Goal: Check status: Check status

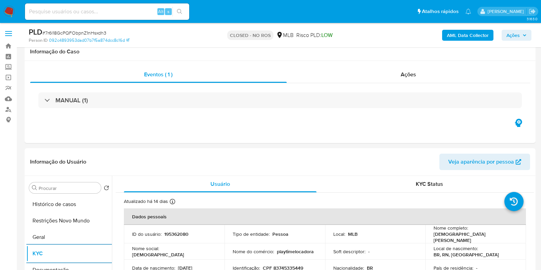
select select "10"
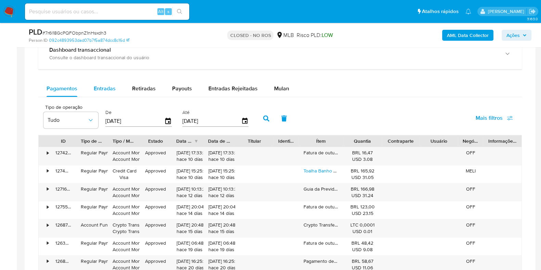
drag, startPoint x: 103, startPoint y: 93, endPoint x: 115, endPoint y: 92, distance: 11.7
click at [103, 92] on div "Entradas" at bounding box center [105, 88] width 22 height 16
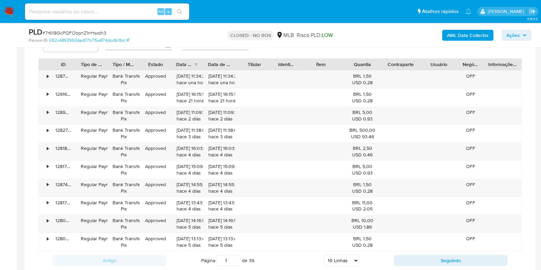
scroll to position [641, 0]
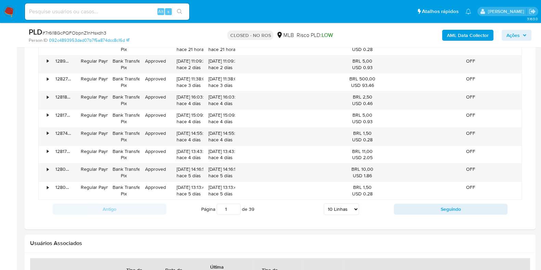
click at [341, 206] on select "5 Linhas 10 Linhas 20 Linhas 25 Linhas 50 Linhas 100 Linhas" at bounding box center [341, 209] width 35 height 12
select select "100"
click at [324, 203] on select "5 Linhas 10 Linhas 20 Linhas 25 Linhas 50 Linhas 100 Linhas" at bounding box center [341, 209] width 35 height 12
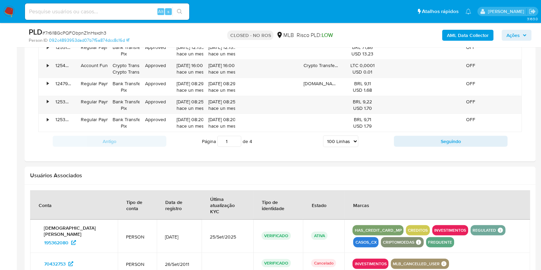
scroll to position [2299, 0]
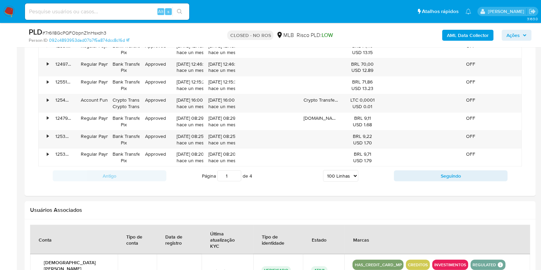
click at [424, 175] on div "Antigo Página 1 de 4 5 Linhas 10 Linhas 20 Linhas 25 Linhas 50 Linhas 100 Linha…" at bounding box center [279, 176] width 483 height 18
click at [426, 170] on button "Seguindo" at bounding box center [451, 175] width 114 height 11
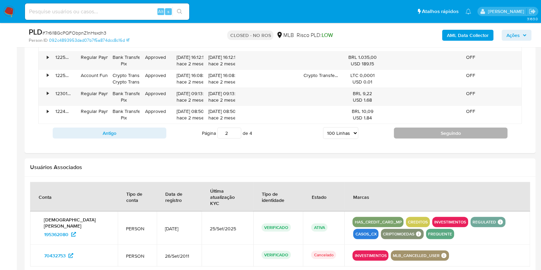
click at [455, 129] on button "Seguindo" at bounding box center [451, 133] width 114 height 11
type input "3"
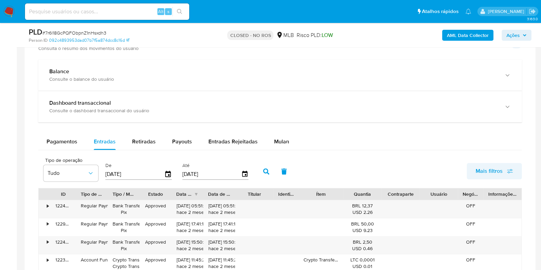
scroll to position [460, 0]
click at [495, 168] on span "Mais filtros" at bounding box center [488, 170] width 27 height 16
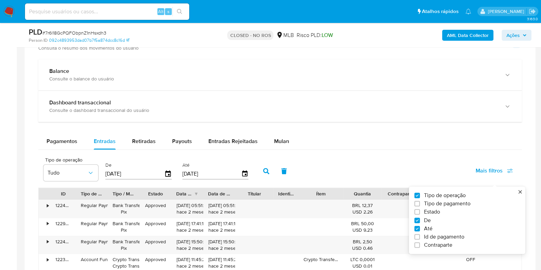
click at [436, 237] on span "Id de pagamento" at bounding box center [444, 236] width 40 height 7
click at [420, 237] on input "Id de pagamento" at bounding box center [416, 236] width 5 height 5
checkbox input "true"
click at [282, 177] on div at bounding box center [290, 173] width 67 height 16
click at [283, 174] on input "number" at bounding box center [290, 173] width 67 height 9
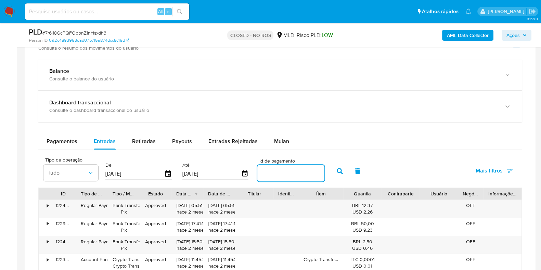
click at [284, 174] on input "number" at bounding box center [290, 173] width 67 height 9
paste input "128622391534"
type input "128622391534"
click at [337, 170] on icon "button" at bounding box center [340, 171] width 6 height 6
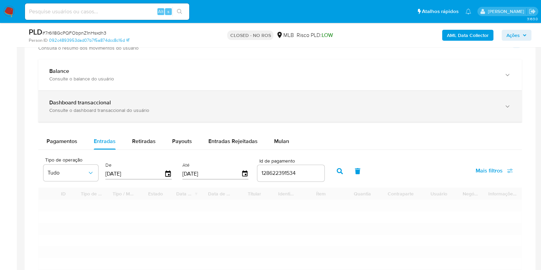
type input "1"
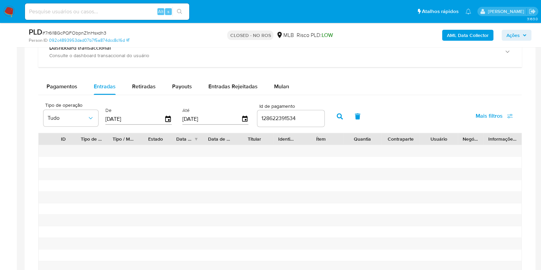
scroll to position [503, 0]
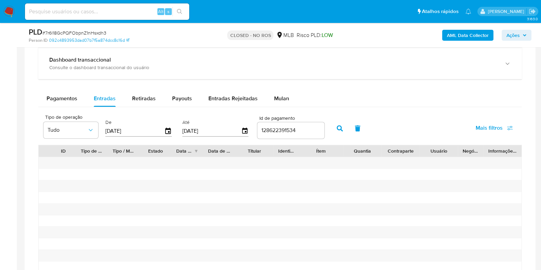
click at [63, 11] on input at bounding box center [107, 11] width 164 height 9
paste input "Cxn8VJ2zOvqxv899aD6TEDnX"
type input "Cxn8VJ2zOvqxv899aD6TEDnX"
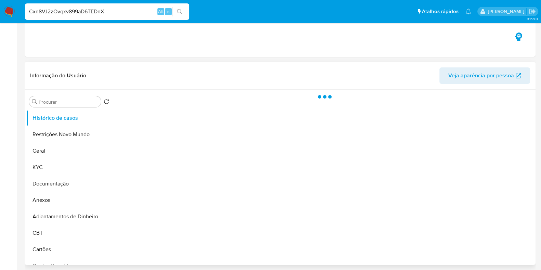
select select "10"
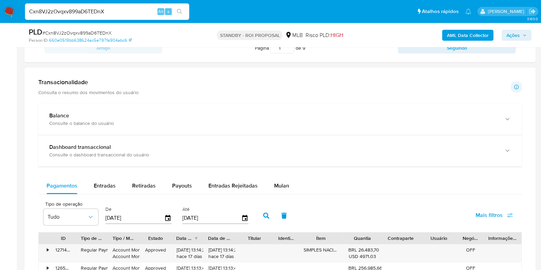
scroll to position [443, 0]
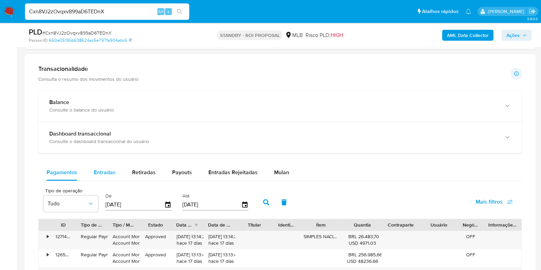
click at [108, 175] on span "Entradas" at bounding box center [105, 172] width 22 height 8
select select "10"
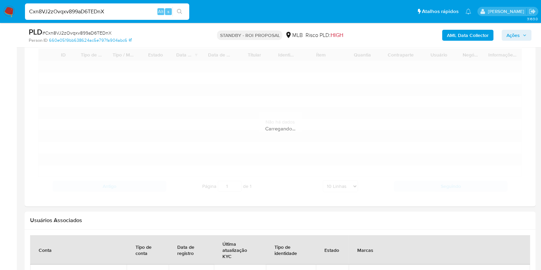
scroll to position [614, 0]
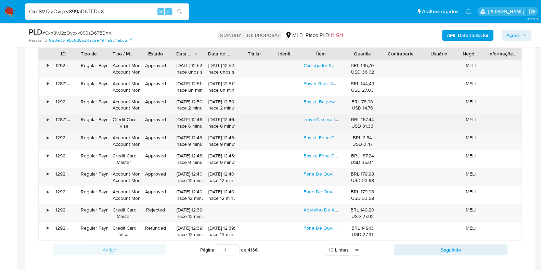
click at [322, 120] on link "Inova Câmera Infantil Instantâneal Tela Digital Hd Jogos" at bounding box center [361, 119] width 116 height 7
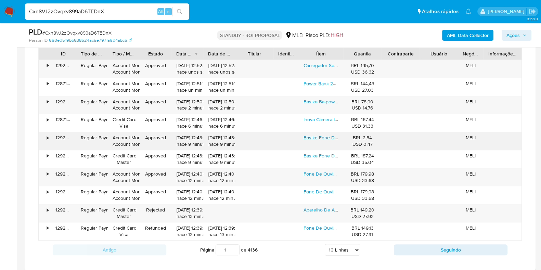
click at [317, 138] on link "Basike Fone De Ouvido Bluetooth Esportivo Tws Rosa Pink Moderno - Fones Com Con…" at bounding box center [478, 137] width 351 height 7
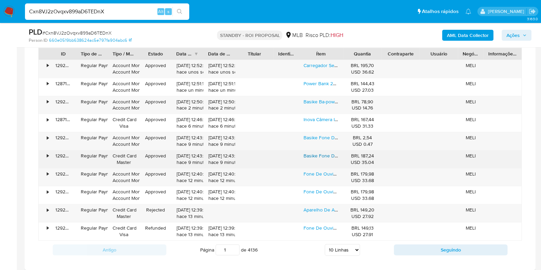
click at [315, 152] on link "Basike Fone De Ouvido Bluetooth Esportivo Tws Rosa Pink Moderno - Fones Com Con…" at bounding box center [478, 155] width 351 height 7
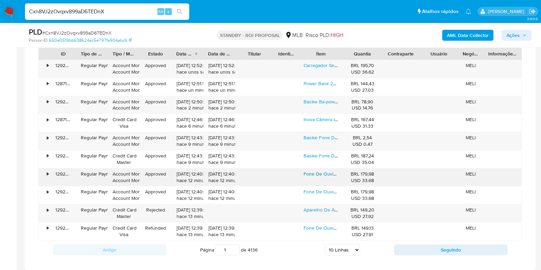
click at [313, 170] on link "Fone De Ouvido Bluetooth Anc Redução De Ruído Ativo" at bounding box center [363, 173] width 120 height 7
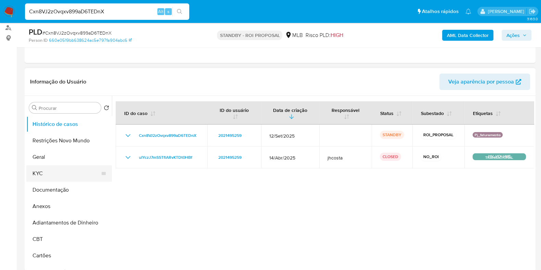
scroll to position [85, 0]
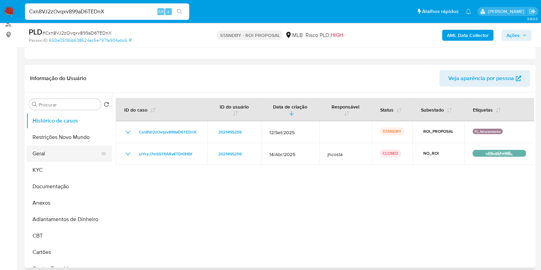
click at [56, 157] on button "Geral" at bounding box center [66, 153] width 80 height 16
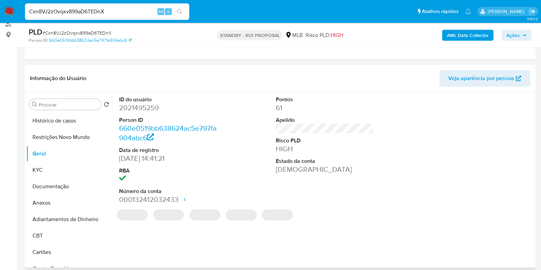
click at [140, 106] on dd "2021495259" at bounding box center [168, 108] width 98 height 10
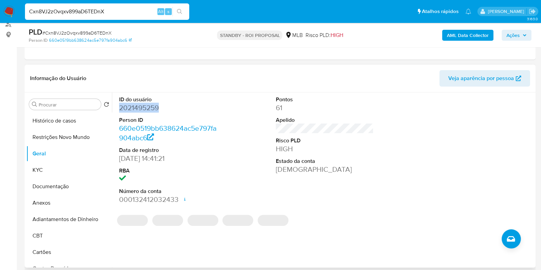
click at [140, 106] on dd "2021495259" at bounding box center [168, 108] width 98 height 10
copy dd "2021495259"
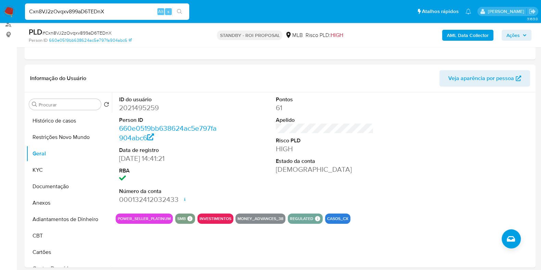
click at [82, 9] on input "Cxn8VJ2zOvqxv899aD6TEDnX" at bounding box center [107, 11] width 164 height 9
paste input "GKaI2WUjsCv2W8tRP2VtVVeF"
type input "GKaI2WUjsCv2W8tRP2VtVVeF"
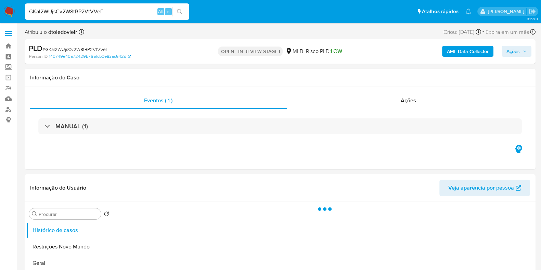
select select "10"
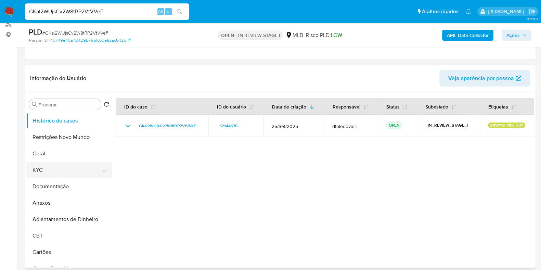
scroll to position [85, 0]
click at [57, 169] on button "KYC" at bounding box center [66, 170] width 80 height 16
